Goal: Task Accomplishment & Management: Manage account settings

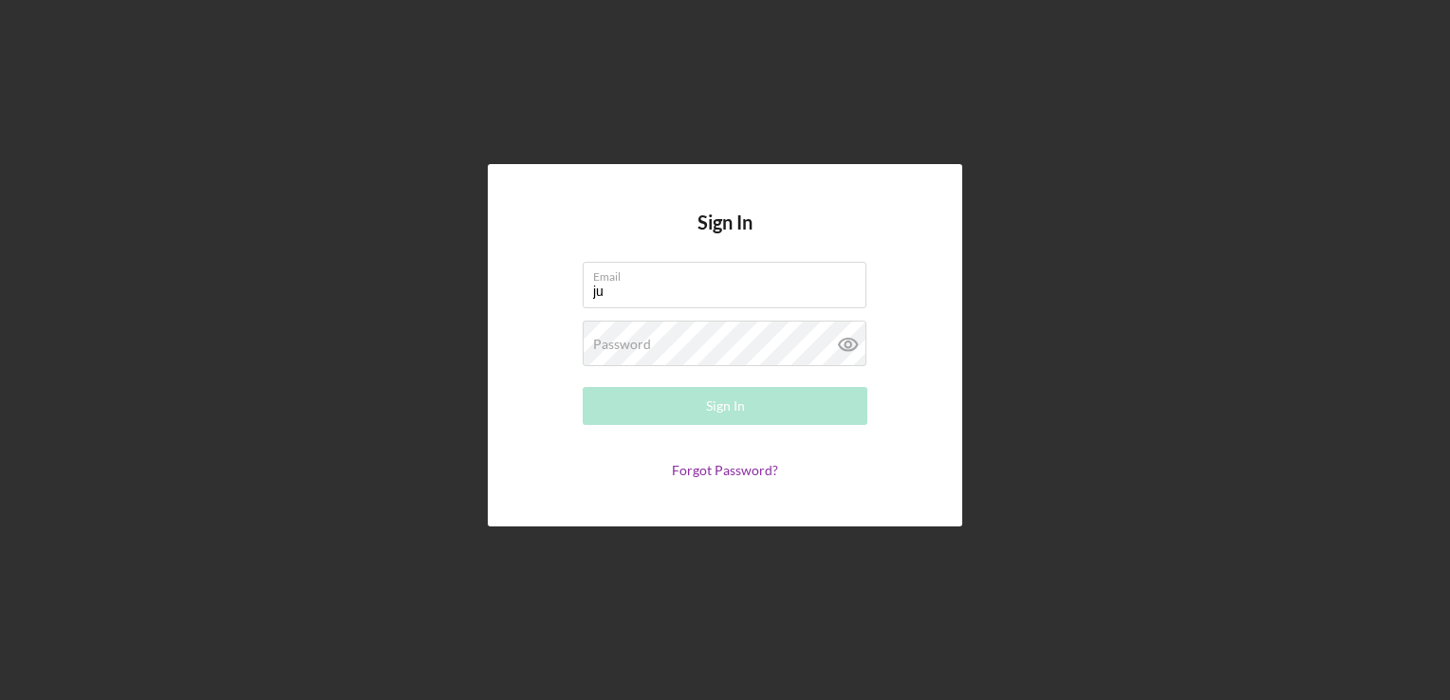
type input "[PERSON_NAME][EMAIL_ADDRESS][DOMAIN_NAME]"
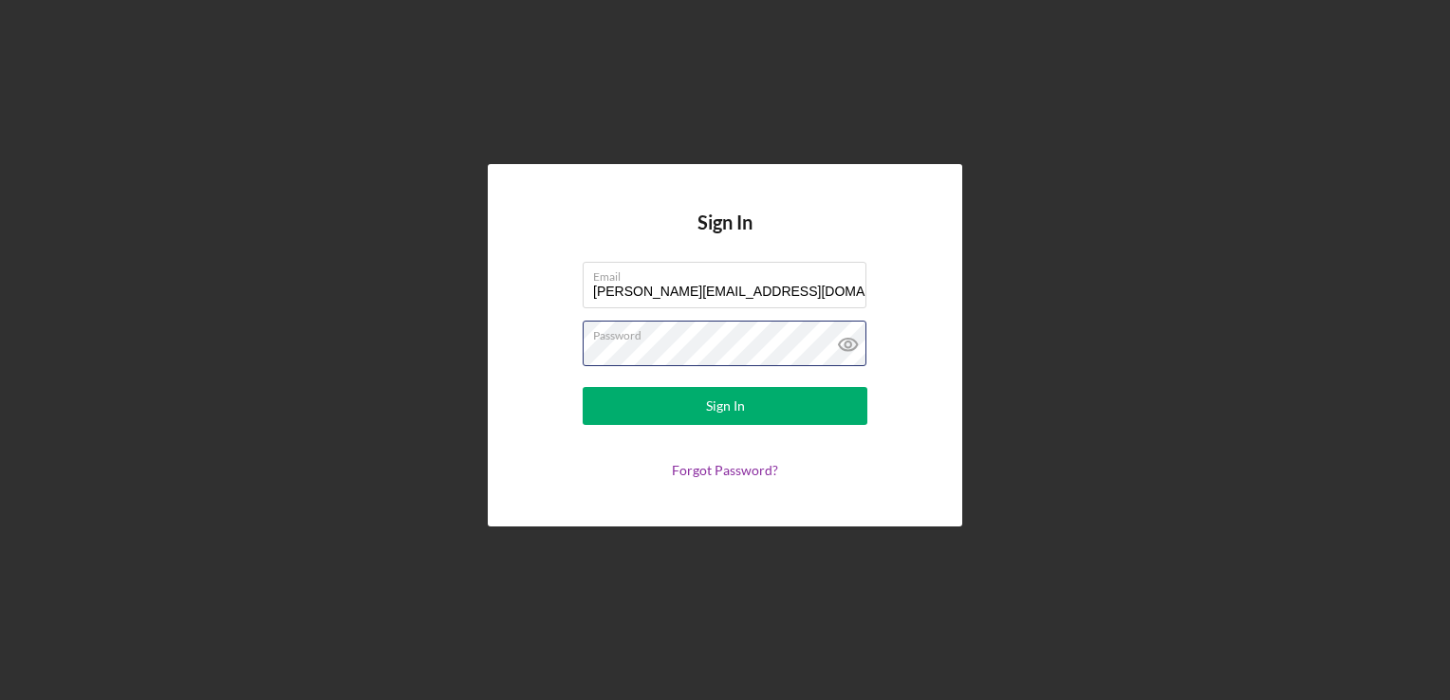
click at [583, 387] on button "Sign In" at bounding box center [725, 406] width 285 height 38
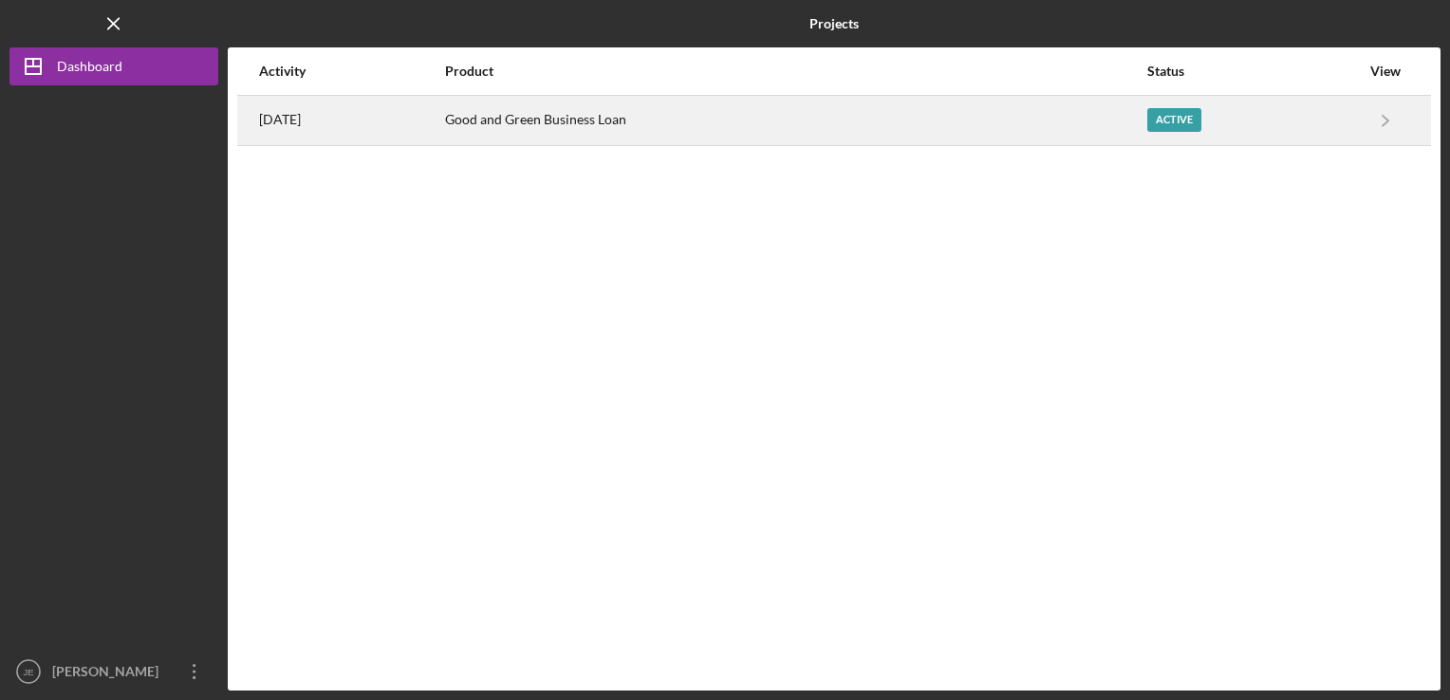
click at [1184, 123] on div "Active" at bounding box center [1174, 120] width 54 height 24
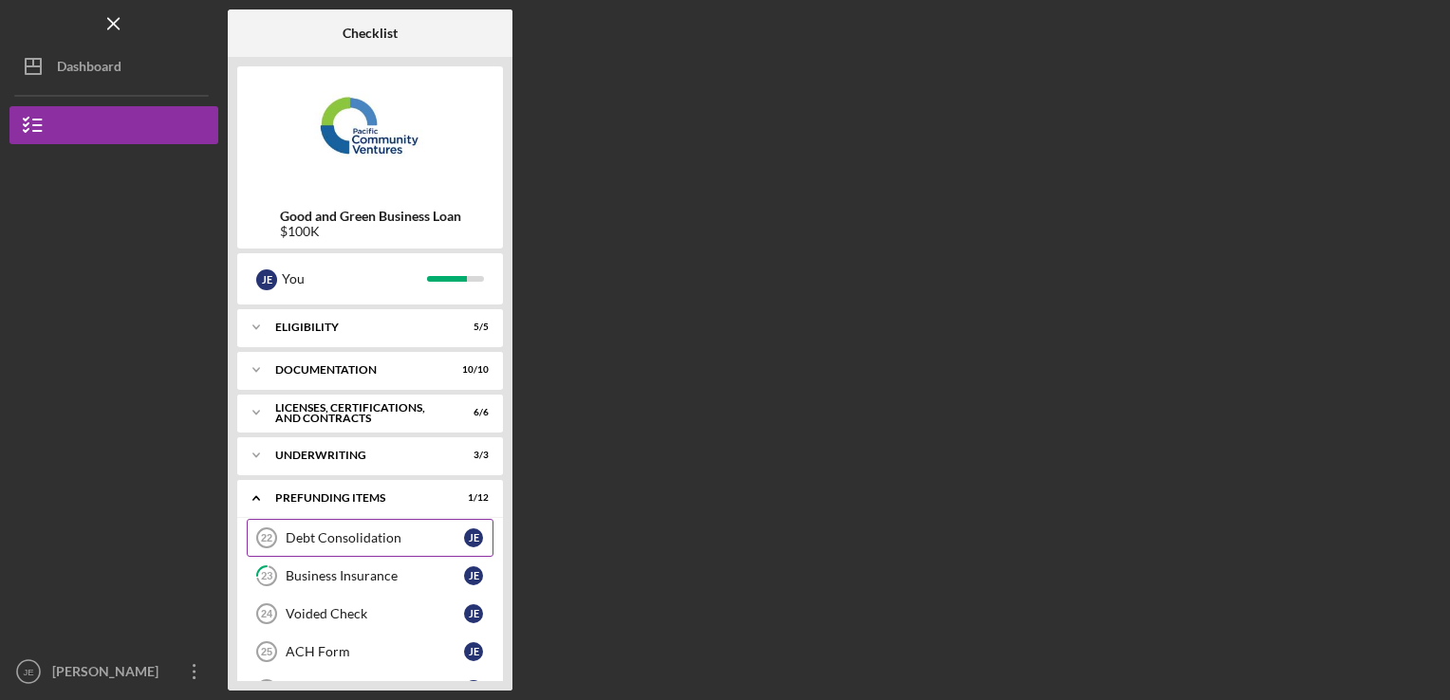
click at [359, 532] on div "Debt Consolidation" at bounding box center [375, 537] width 178 height 15
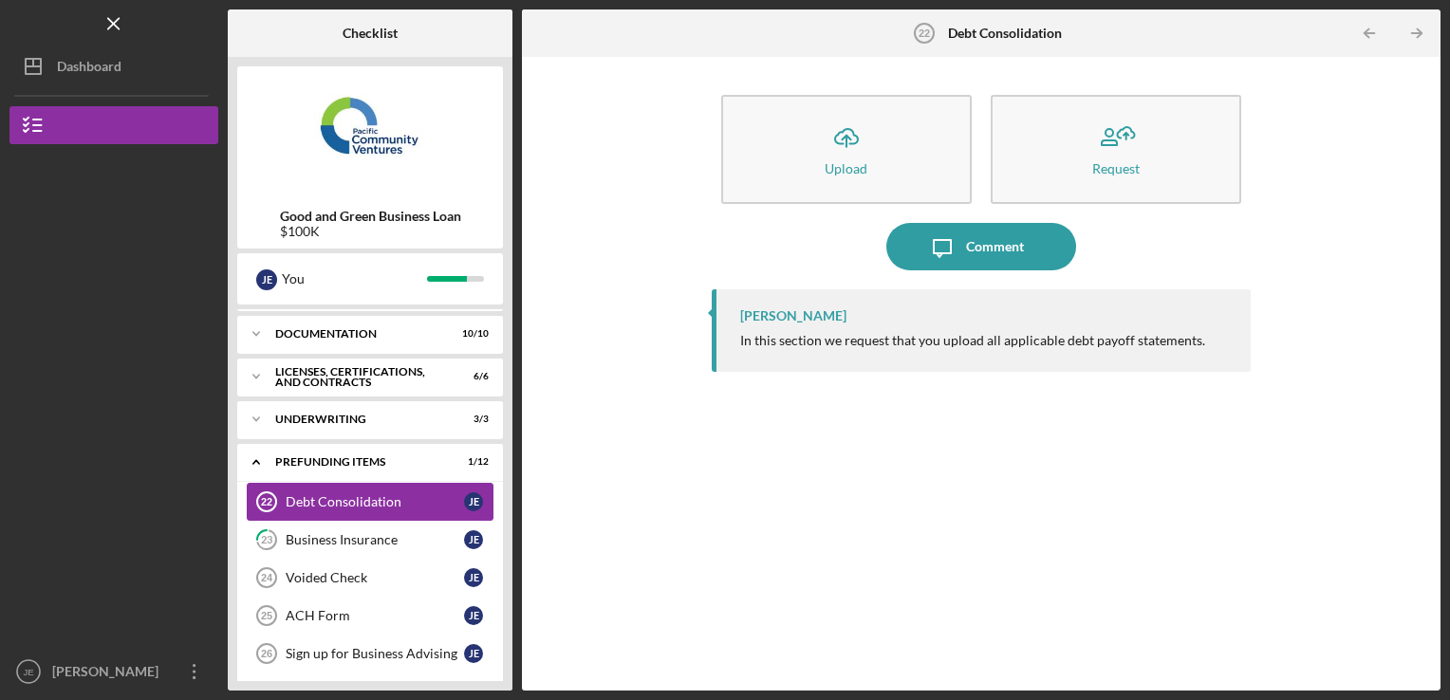
scroll to position [38, 0]
click at [359, 532] on div "Business Insurance" at bounding box center [375, 537] width 178 height 15
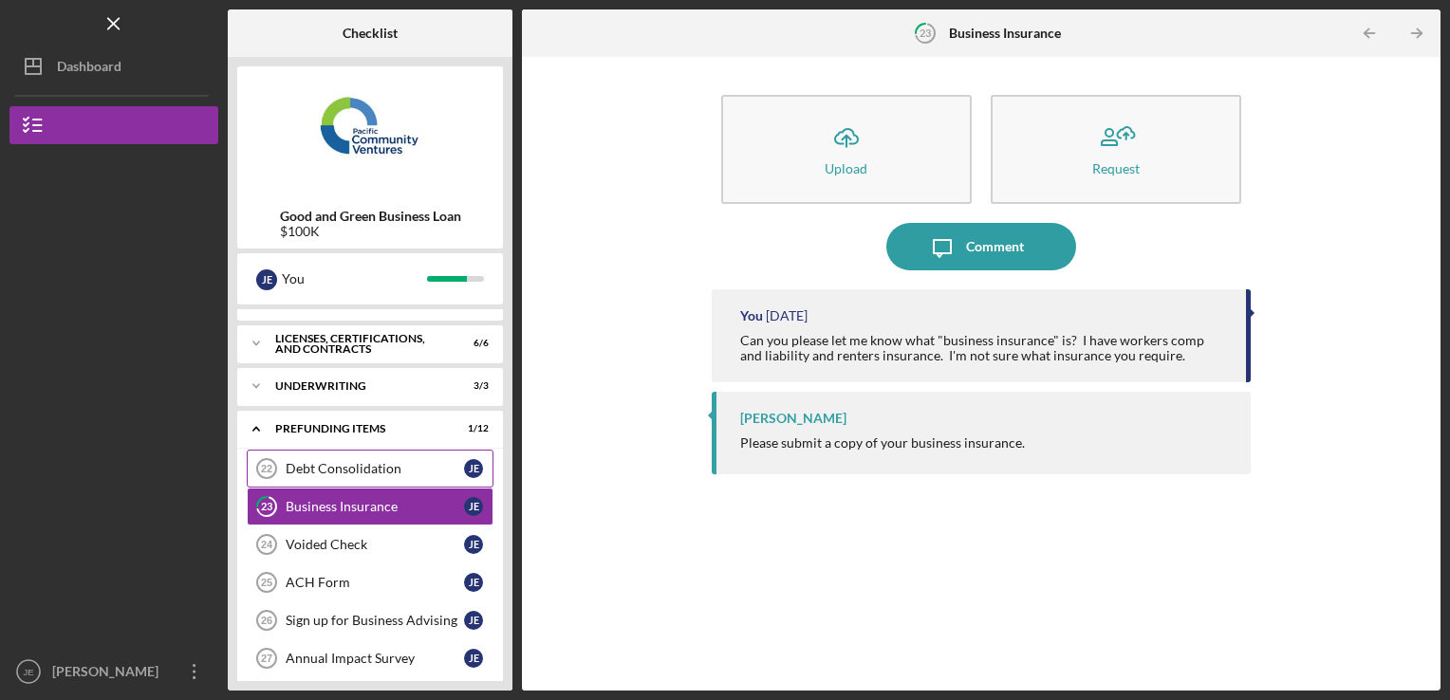
scroll to position [76, 0]
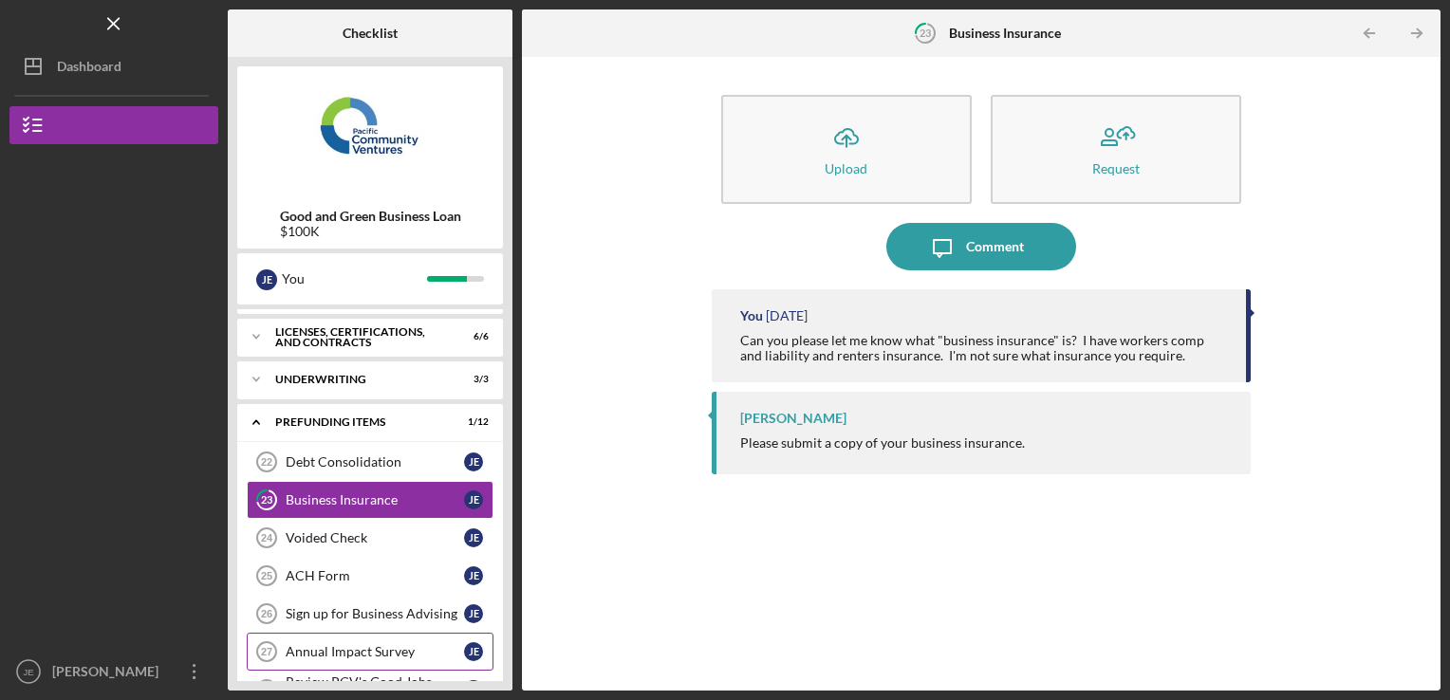
click at [317, 647] on div "Annual Impact Survey" at bounding box center [375, 651] width 178 height 15
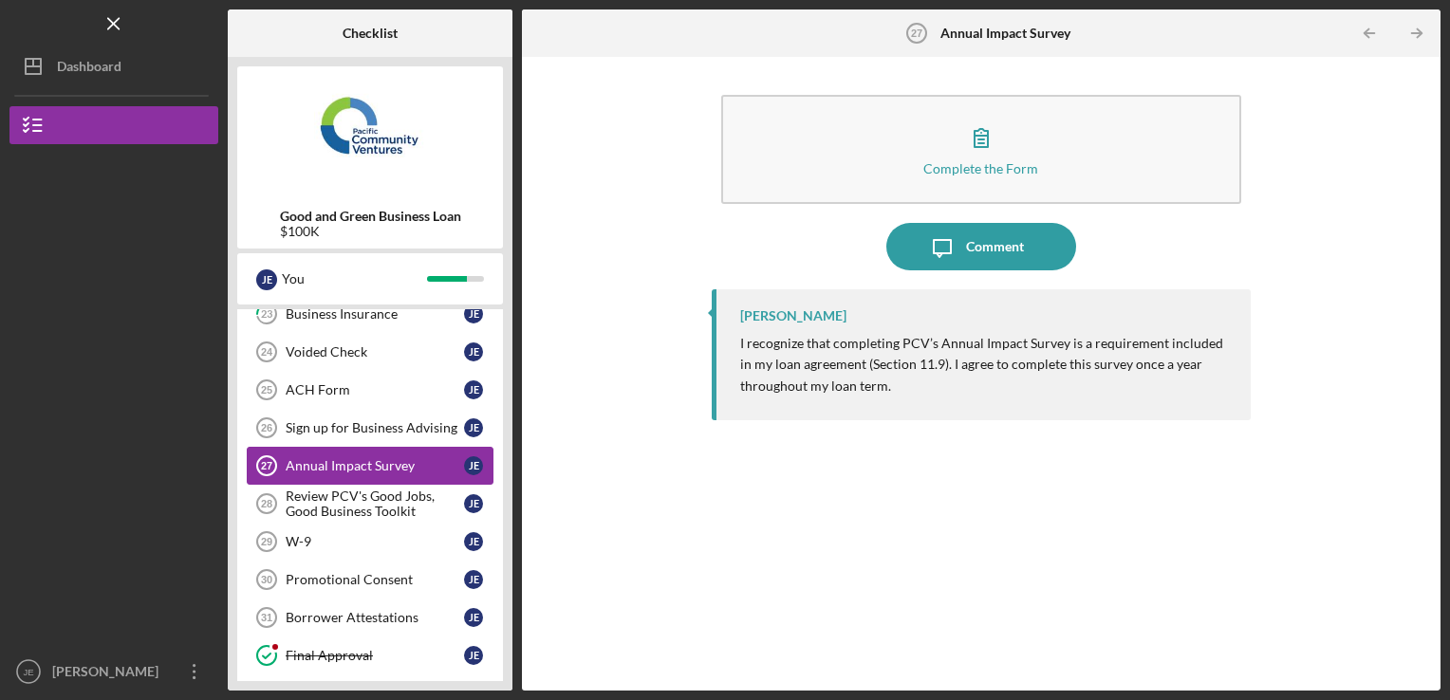
scroll to position [266, 0]
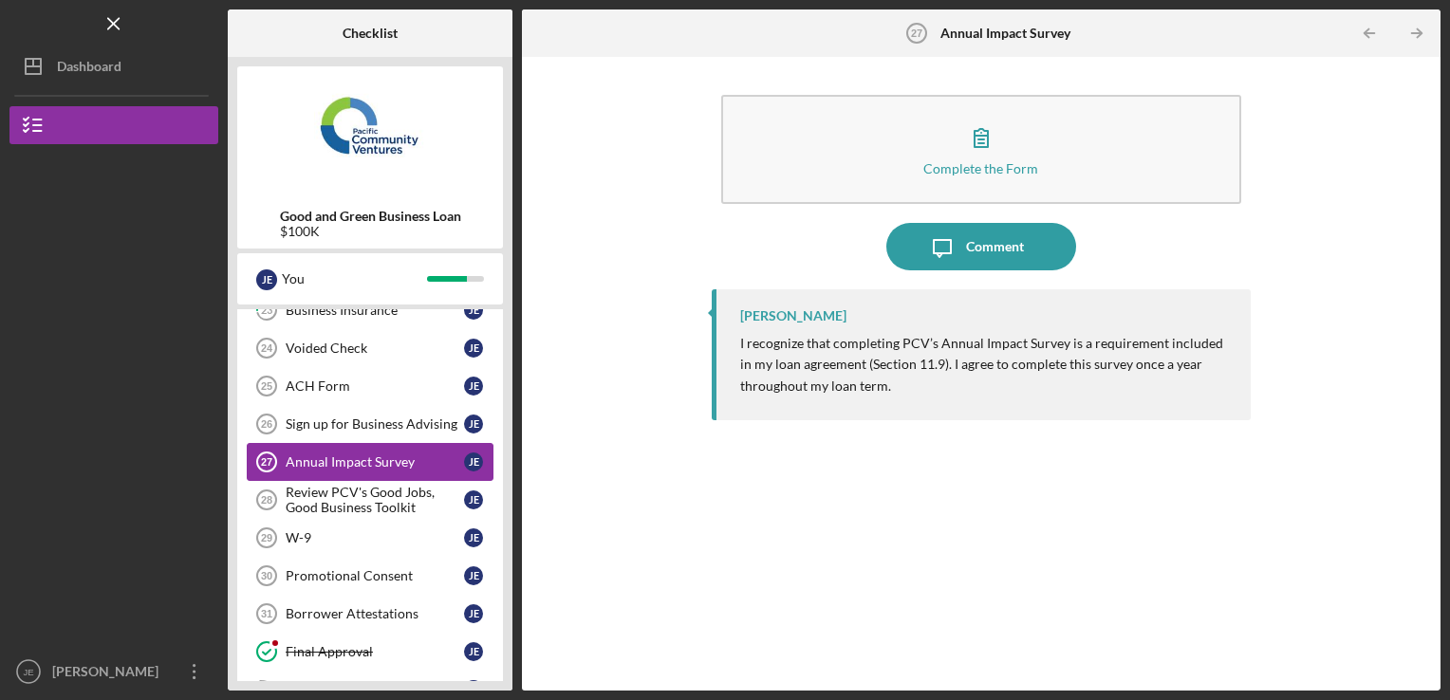
click at [415, 651] on div "Final Approval" at bounding box center [375, 651] width 178 height 15
